Goal: Information Seeking & Learning: Understand process/instructions

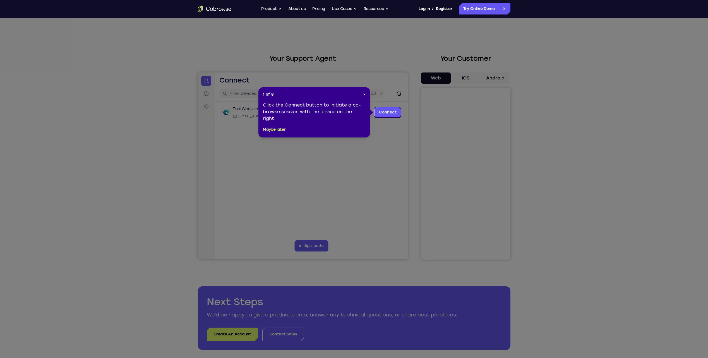
click at [374, 129] on icon at bounding box center [356, 179] width 712 height 358
click at [386, 113] on link "Connect" at bounding box center [387, 112] width 27 height 10
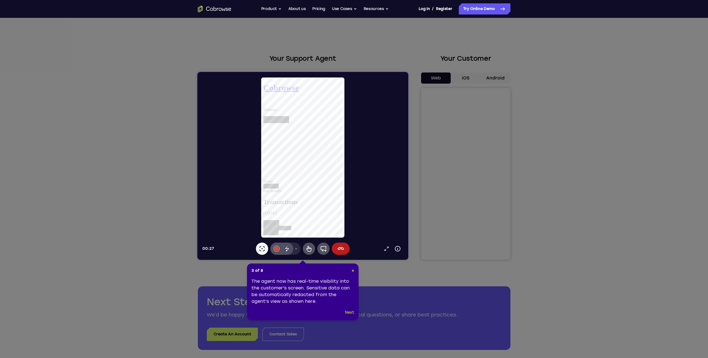
click at [349, 314] on button "Next" at bounding box center [349, 312] width 9 height 7
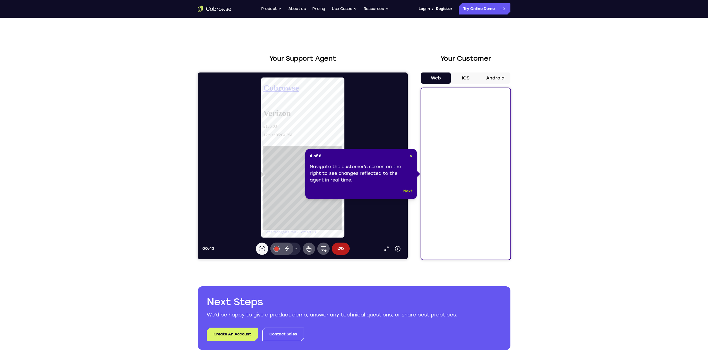
click at [406, 190] on button "Next" at bounding box center [407, 191] width 9 height 7
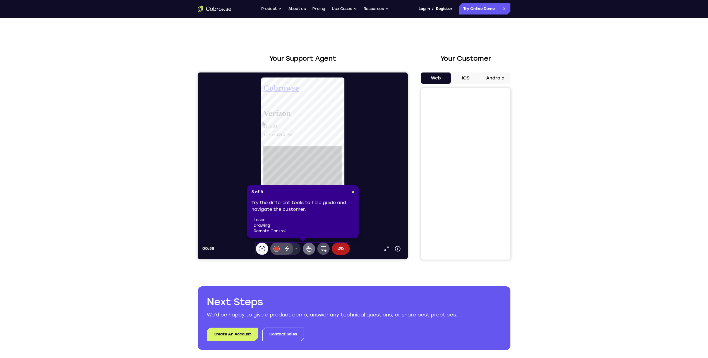
click at [310, 249] on icon at bounding box center [308, 248] width 7 height 7
click at [280, 104] on div "Cobrowse Verizon £186.03 17th at 05:04 PM Don't recognise this? Contact us Tran…" at bounding box center [305, 266] width 85 height 366
click at [263, 103] on icon at bounding box center [263, 103] width 0 height 0
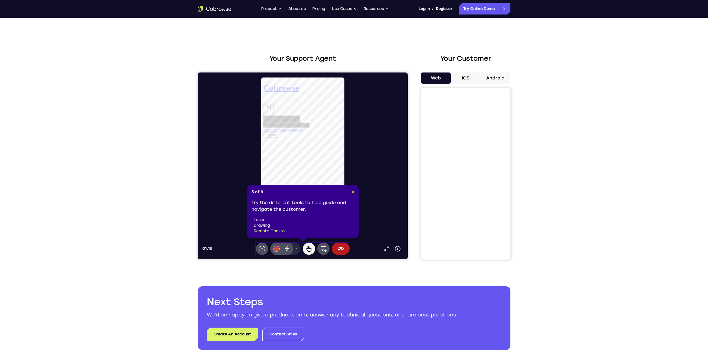
click at [353, 192] on span "×" at bounding box center [352, 192] width 3 height 5
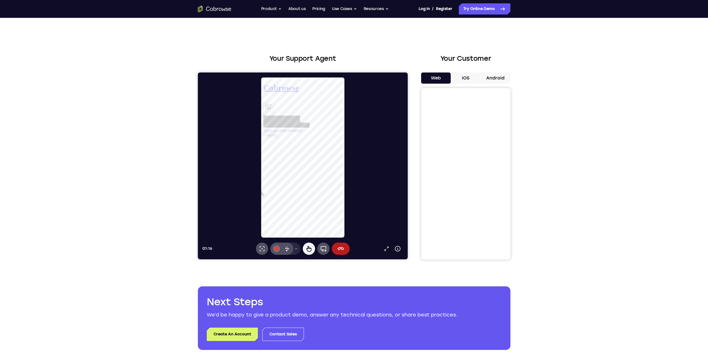
click at [279, 142] on button "Logout" at bounding box center [271, 139] width 16 height 6
click at [366, 213] on div at bounding box center [304, 157] width 205 height 161
click at [385, 246] on icon at bounding box center [386, 249] width 6 height 6
click at [386, 249] on icon at bounding box center [386, 249] width 4 height 4
click at [341, 249] on icon at bounding box center [340, 248] width 6 height 3
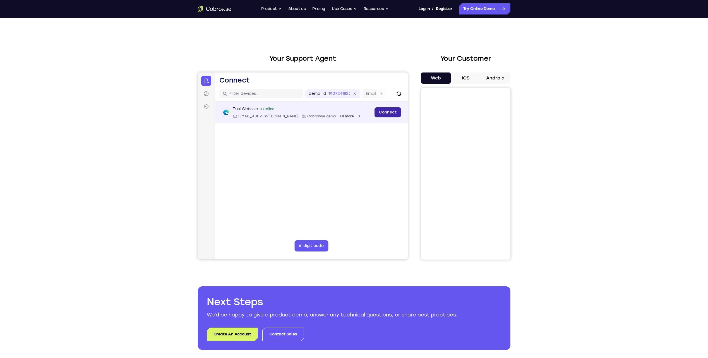
click at [398, 114] on link "Connect" at bounding box center [387, 112] width 27 height 10
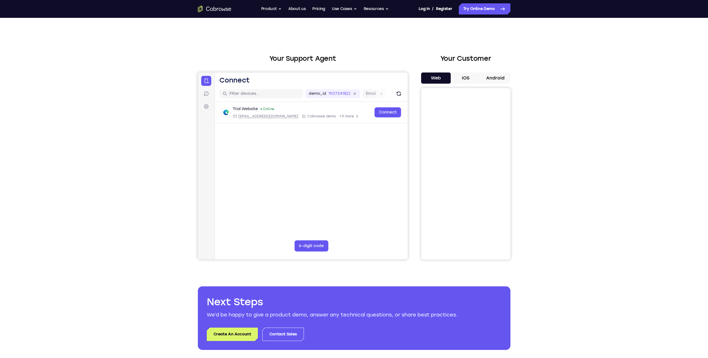
click at [437, 80] on button "Web" at bounding box center [436, 78] width 30 height 11
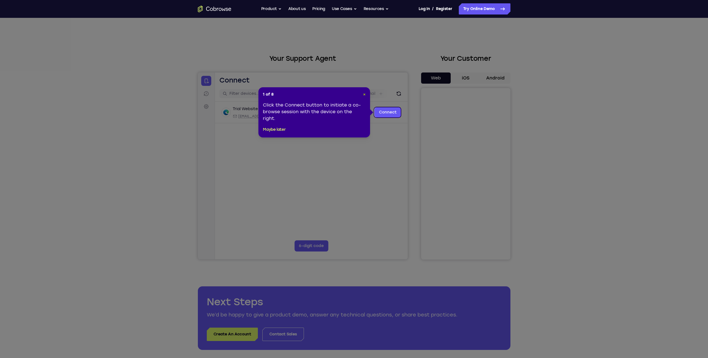
click at [365, 93] on span "×" at bounding box center [364, 94] width 3 height 5
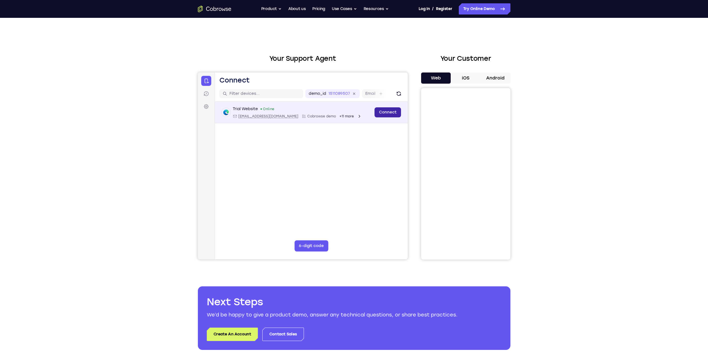
click at [395, 112] on link "Connect" at bounding box center [387, 112] width 27 height 10
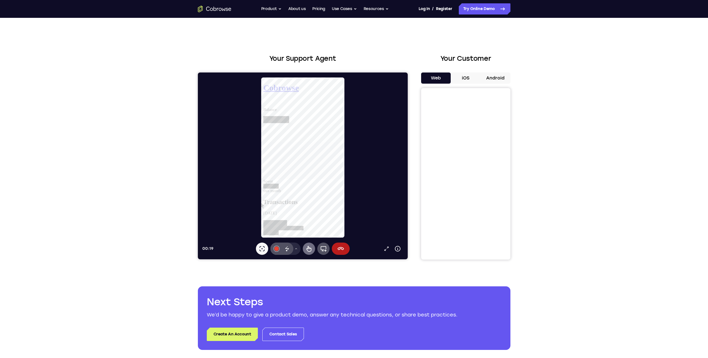
click at [310, 247] on icon at bounding box center [308, 248] width 7 height 7
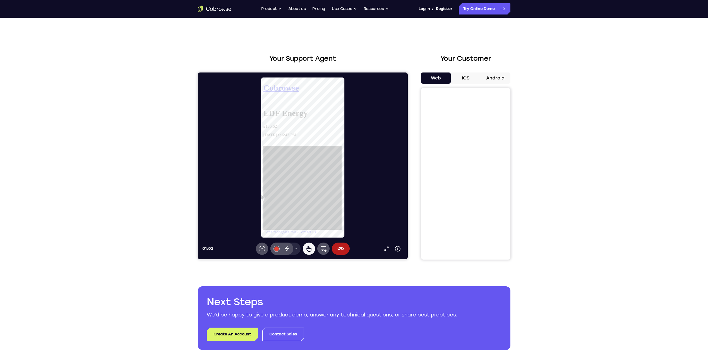
drag, startPoint x: 309, startPoint y: 184, endPoint x: 327, endPoint y: 155, distance: 33.9
click at [327, 155] on div at bounding box center [305, 195] width 84 height 89
drag, startPoint x: 327, startPoint y: 155, endPoint x: 308, endPoint y: 176, distance: 28.6
click at [314, 196] on div at bounding box center [305, 195] width 84 height 89
click at [263, 150] on icon at bounding box center [263, 150] width 0 height 0
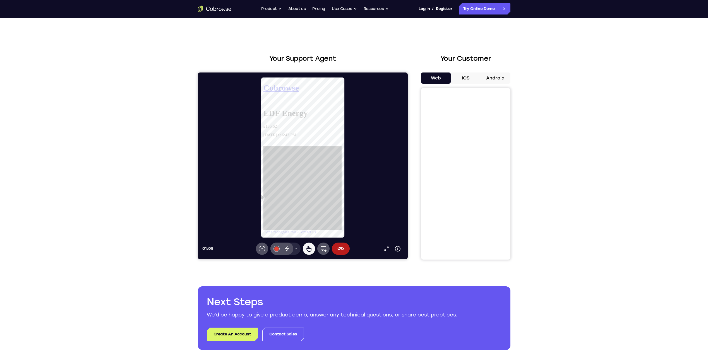
click at [288, 240] on link "Don't recognise this?" at bounding box center [281, 242] width 37 height 5
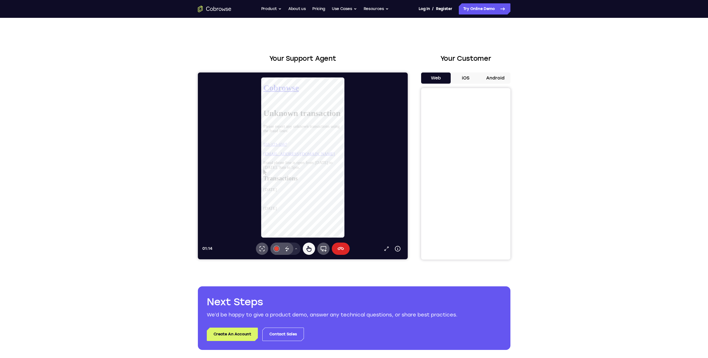
click at [342, 252] on icon at bounding box center [340, 248] width 7 height 7
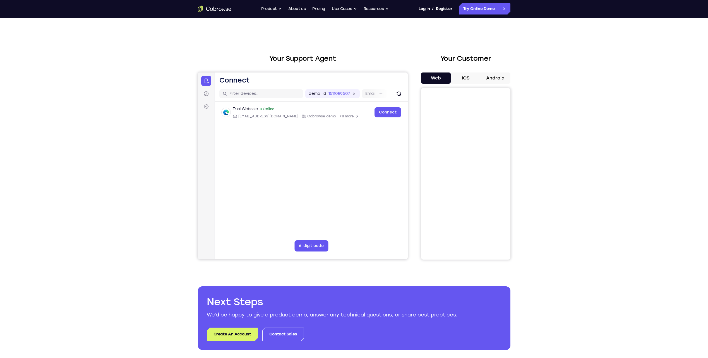
click at [618, 192] on div "Your Support Agent Your Customer Web iOS Android Next Steps We’d be happy to gi…" at bounding box center [354, 202] width 708 height 368
